Goal: Information Seeking & Learning: Find specific fact

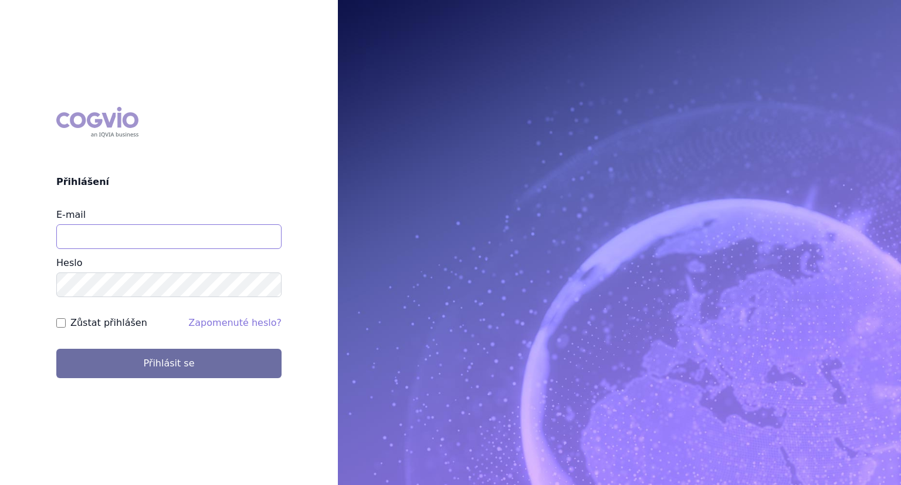
click at [164, 224] on input "E-mail" at bounding box center [168, 236] width 225 height 25
type input "lenka.kratochvilova@msd.com"
click at [56, 348] on button "Přihlásit se" at bounding box center [168, 362] width 225 height 29
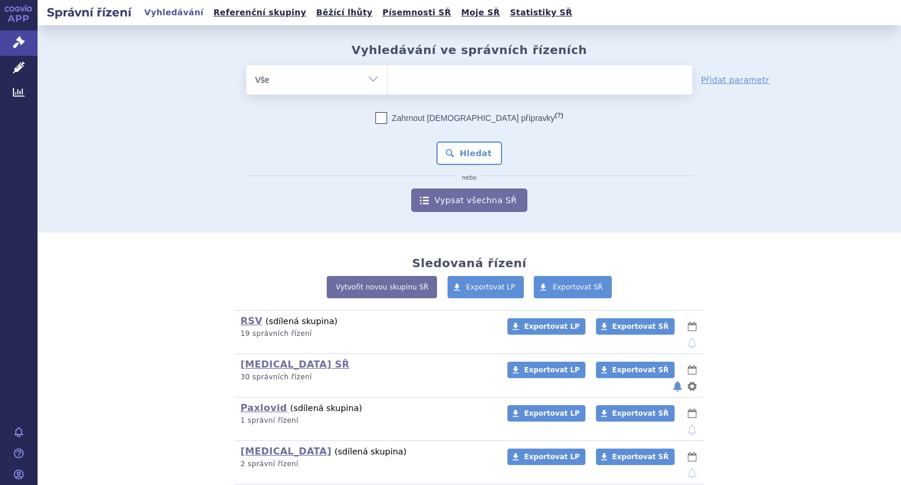
drag, startPoint x: 18, startPoint y: 64, endPoint x: 275, endPoint y: 106, distance: 259.7
click at [18, 63] on icon at bounding box center [19, 68] width 12 height 12
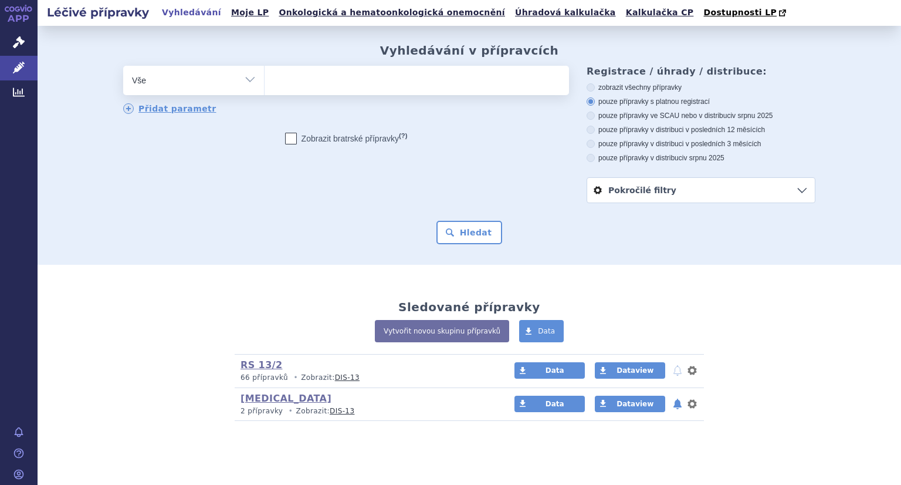
click at [385, 87] on ul at bounding box center [417, 78] width 304 height 25
click at [265, 87] on select at bounding box center [264, 79] width 1 height 29
type input "ze"
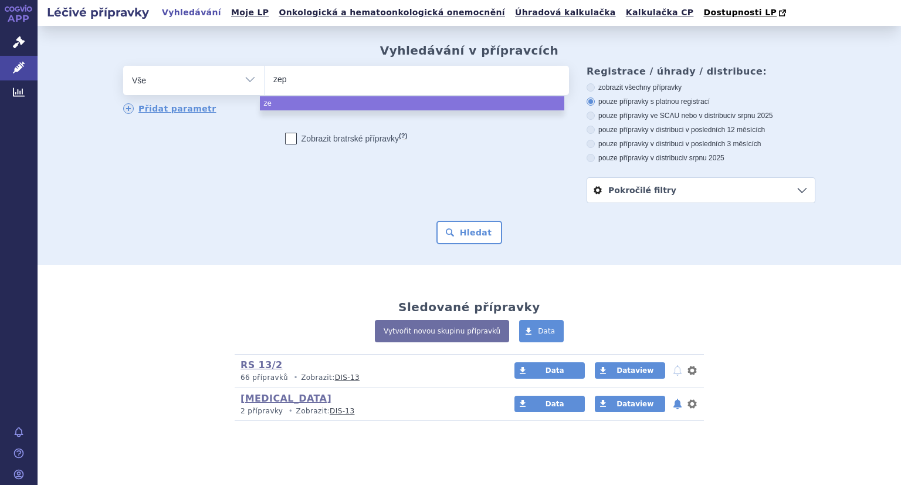
type input "zepa"
type input "zepati"
type input "[MEDICAL_DATA]"
select select "[MEDICAL_DATA]"
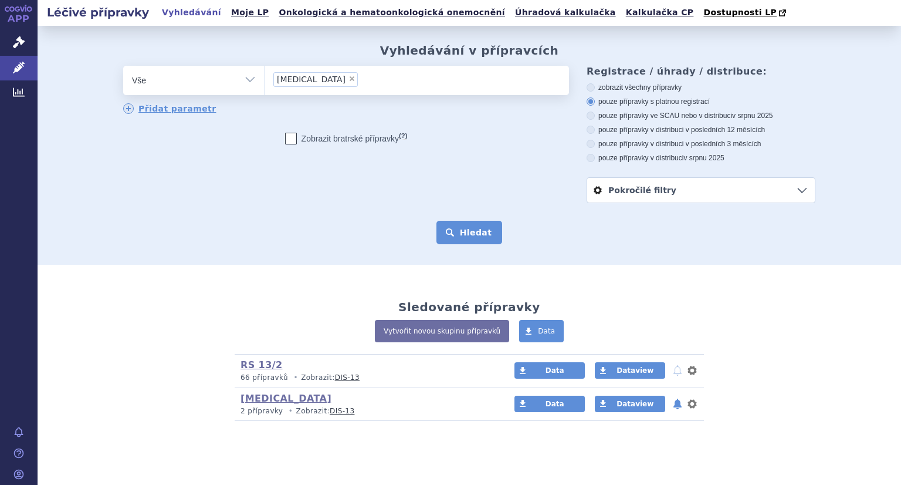
click at [460, 235] on button "Hledat" at bounding box center [469, 232] width 66 height 23
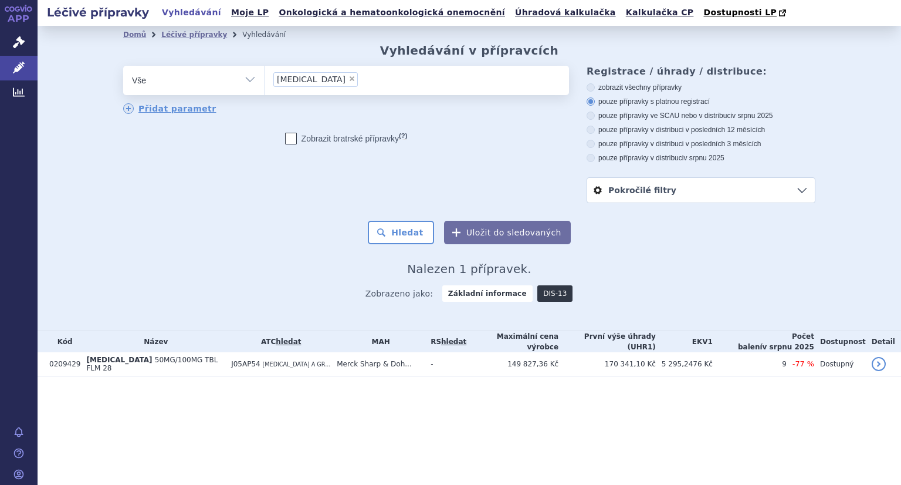
click at [549, 293] on link "DIS-13" at bounding box center [554, 293] width 35 height 16
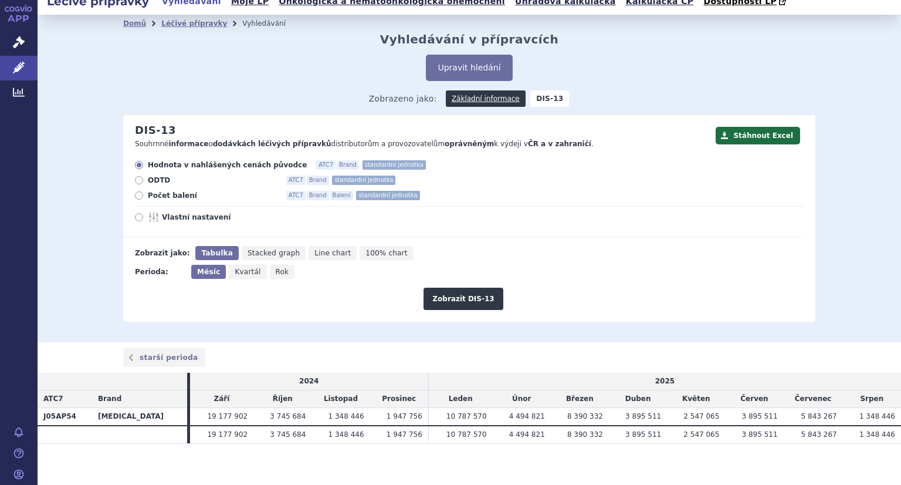
scroll to position [17, 0]
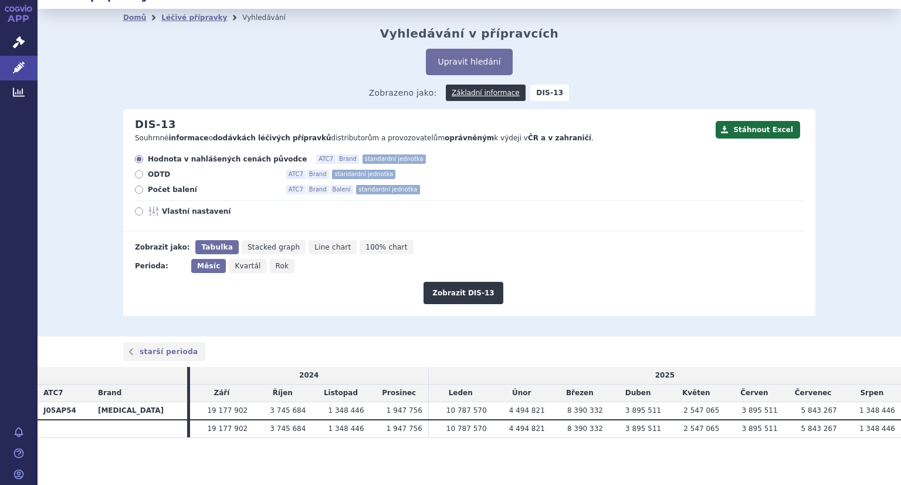
click at [137, 189] on icon at bounding box center [139, 189] width 8 height 8
click at [137, 189] on input "Počet balení ATC7 Brand Balení standardní jednotka" at bounding box center [140, 191] width 8 height 8
radio input "true"
click at [450, 293] on button "Zobrazit DIS-13" at bounding box center [463, 293] width 79 height 22
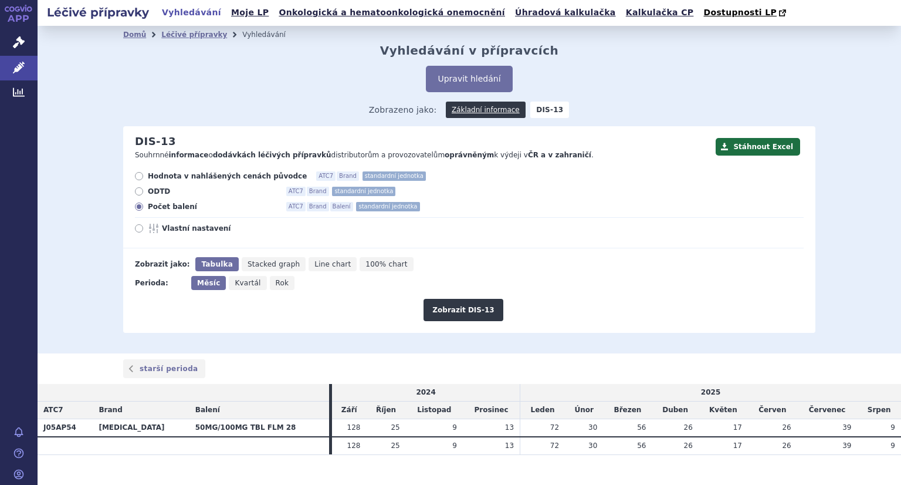
drag, startPoint x: 528, startPoint y: 428, endPoint x: 597, endPoint y: 424, distance: 69.3
click at [597, 424] on tr "J05AP54 [MEDICAL_DATA] 50MG/100MG TBL FLM 28 128 25 9 13 72" at bounding box center [470, 427] width 864 height 18
click at [565, 434] on td "30" at bounding box center [584, 427] width 38 height 18
drag, startPoint x: 532, startPoint y: 429, endPoint x: 584, endPoint y: 423, distance: 52.6
click at [584, 423] on tr "J05AP54 [MEDICAL_DATA] 50MG/100MG TBL FLM 28 128 25 9 13 72" at bounding box center [470, 427] width 864 height 18
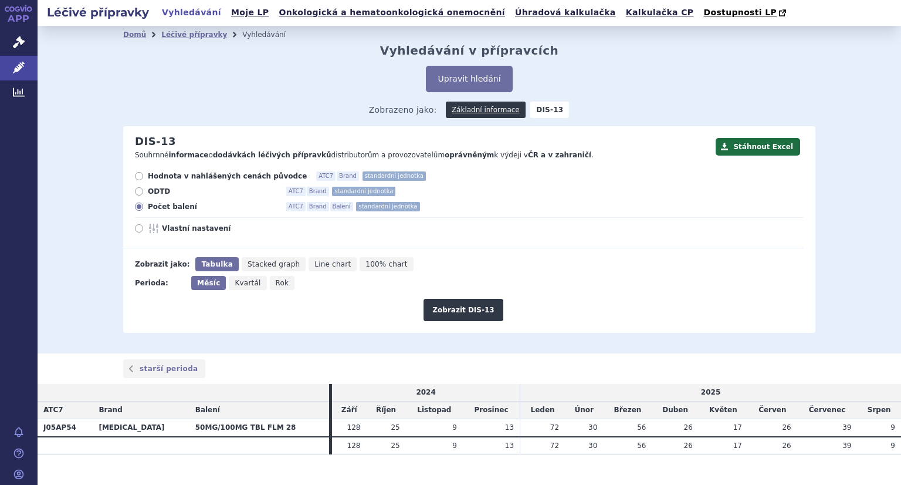
click at [637, 425] on span "56" at bounding box center [641, 427] width 9 height 8
drag, startPoint x: 528, startPoint y: 434, endPoint x: 630, endPoint y: 428, distance: 102.2
click at [631, 428] on tr "J05AP54 ZEPATIER 50MG/100MG TBL FLM 28 128 25 9 13 72" at bounding box center [470, 427] width 864 height 18
click at [637, 430] on span "56" at bounding box center [641, 427] width 9 height 8
drag, startPoint x: 630, startPoint y: 430, endPoint x: 622, endPoint y: 428, distance: 8.5
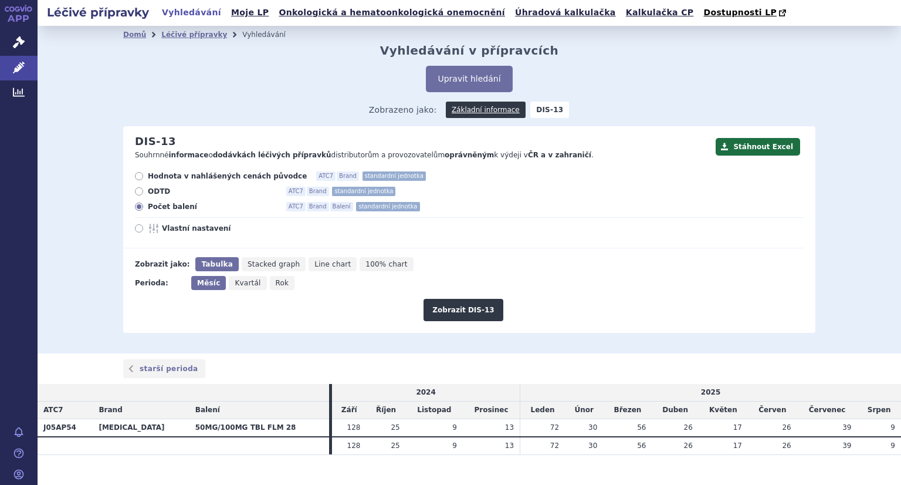
click at [622, 428] on td "56" at bounding box center [627, 427] width 49 height 18
click at [631, 430] on td "56" at bounding box center [627, 427] width 49 height 18
drag, startPoint x: 532, startPoint y: 429, endPoint x: 640, endPoint y: 425, distance: 108.6
click at [640, 425] on tr "J05AP54 ZEPATIER 50MG/100MG TBL FLM 28 128 25 9 13 72" at bounding box center [470, 427] width 864 height 18
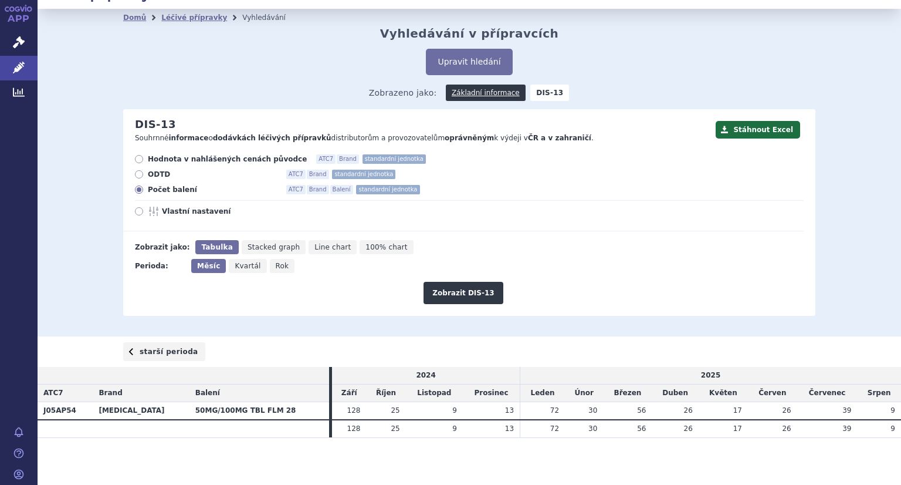
click at [170, 347] on link "starší perioda" at bounding box center [164, 351] width 82 height 19
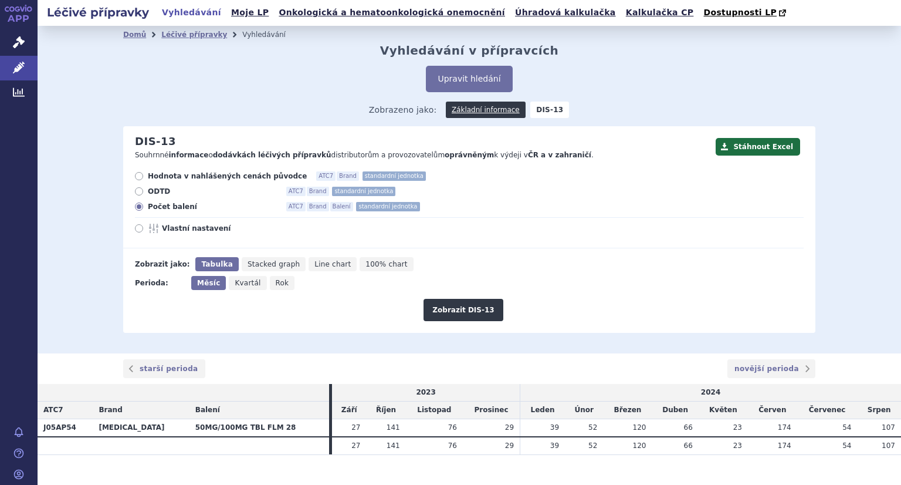
drag, startPoint x: 518, startPoint y: 430, endPoint x: 627, endPoint y: 428, distance: 108.6
click at [627, 428] on tr "J05AP54 [MEDICAL_DATA] 50MG/100MG TBL FLM 28 27 141 76 29 39" at bounding box center [470, 427] width 864 height 18
click at [633, 429] on span "120" at bounding box center [639, 427] width 13 height 8
drag, startPoint x: 628, startPoint y: 430, endPoint x: 532, endPoint y: 434, distance: 96.3
click at [531, 428] on tr "J05AP54 [MEDICAL_DATA] 50MG/100MG TBL FLM 28 27 141 76 29 39" at bounding box center [470, 427] width 864 height 18
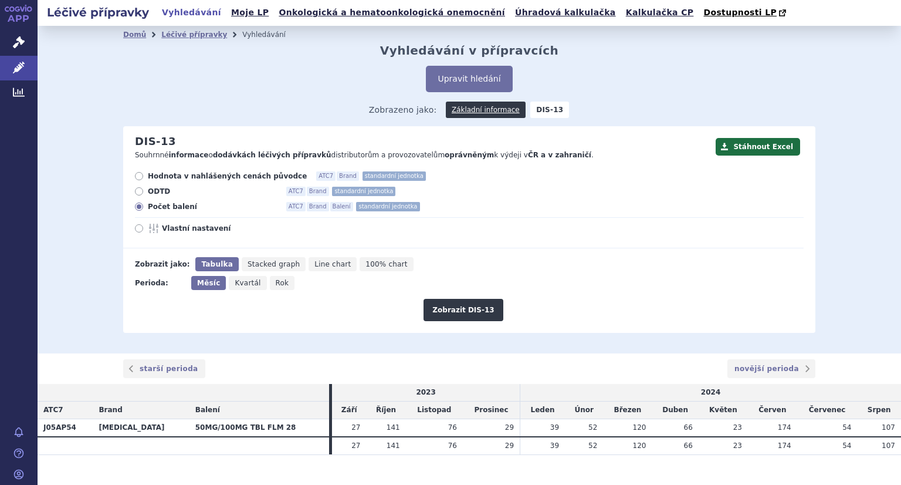
click at [529, 432] on td "39" at bounding box center [542, 427] width 45 height 18
click at [550, 429] on span "39" at bounding box center [554, 427] width 9 height 8
click at [151, 371] on link "starší perioda" at bounding box center [164, 368] width 82 height 19
drag, startPoint x: 577, startPoint y: 432, endPoint x: 631, endPoint y: 424, distance: 54.6
click at [631, 424] on tr "J05AP54 ZEPATIER 50MG/100MG TBL FLM 28 130 122 135 42 43" at bounding box center [470, 427] width 864 height 18
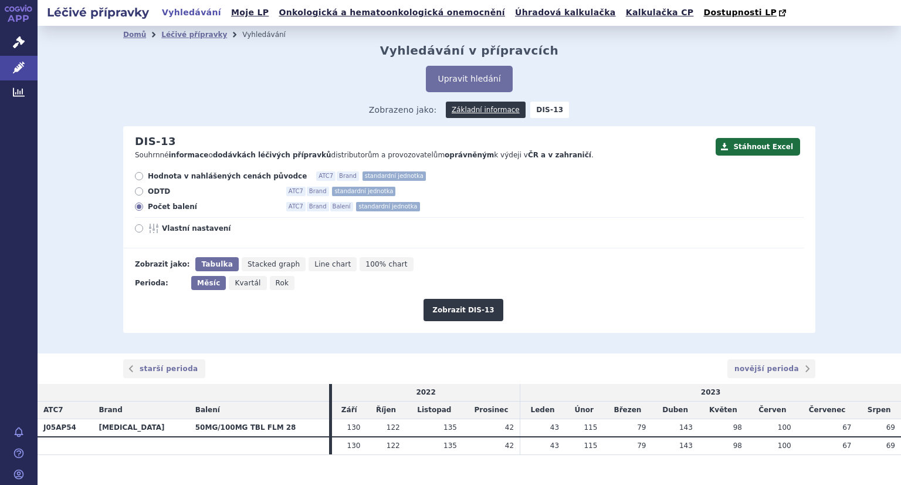
click at [550, 430] on span "43" at bounding box center [554, 427] width 9 height 8
drag, startPoint x: 532, startPoint y: 428, endPoint x: 635, endPoint y: 428, distance: 103.3
click at [634, 427] on tr "J05AP54 ZEPATIER 50MG/100MG TBL FLM 28 130 122 135 42 43" at bounding box center [470, 427] width 864 height 18
click at [754, 369] on link "novější perioda" at bounding box center [771, 368] width 88 height 19
click at [164, 368] on link "starší perioda" at bounding box center [164, 368] width 82 height 19
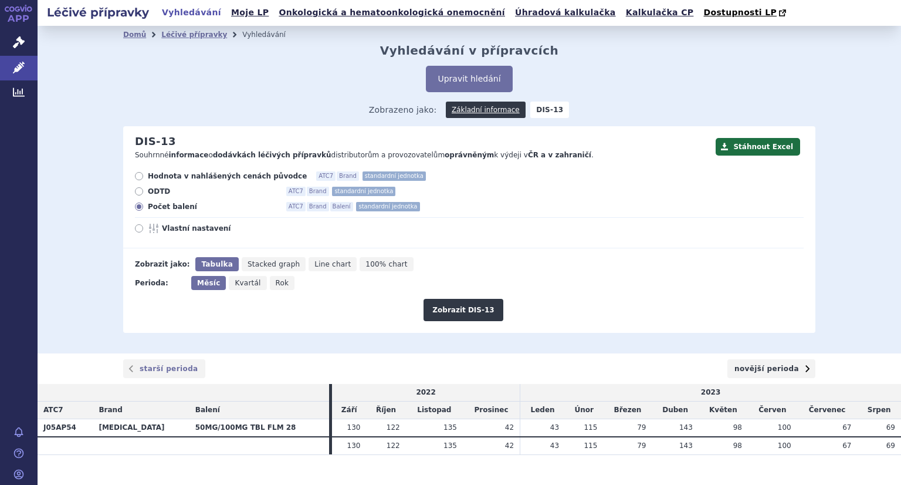
click at [767, 367] on link "novější perioda" at bounding box center [771, 368] width 88 height 19
